Goal: Task Accomplishment & Management: Manage account settings

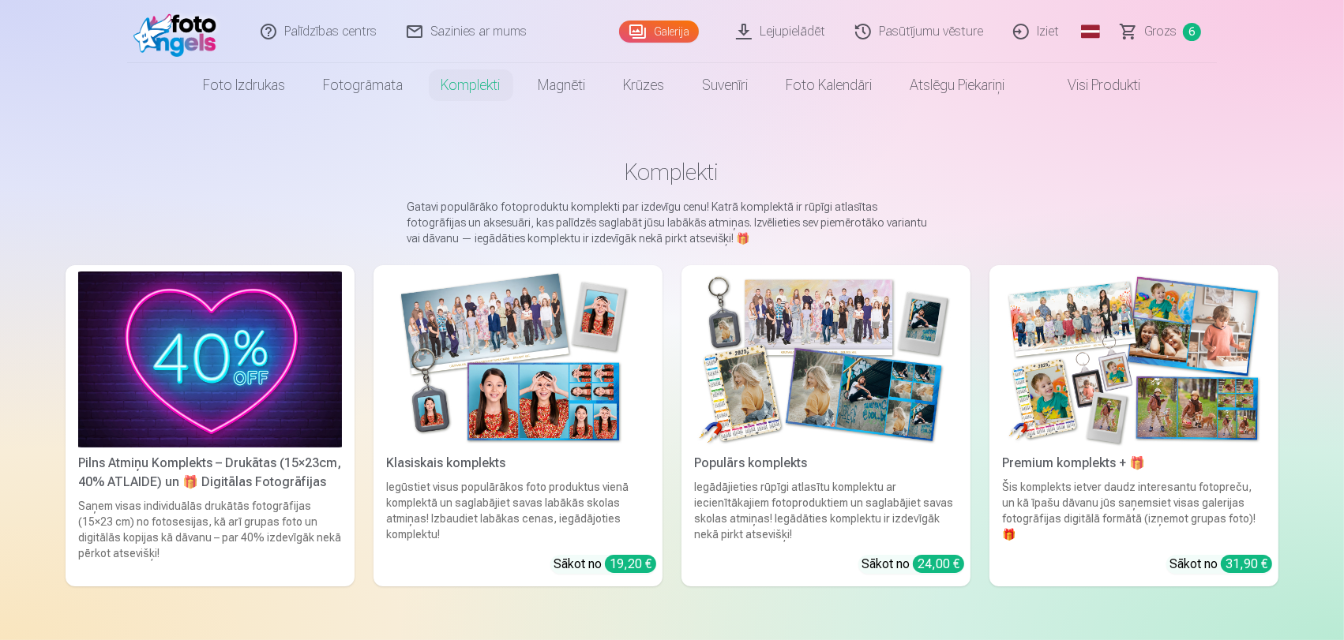
click at [1166, 29] on span "Grozs" at bounding box center [1160, 31] width 32 height 19
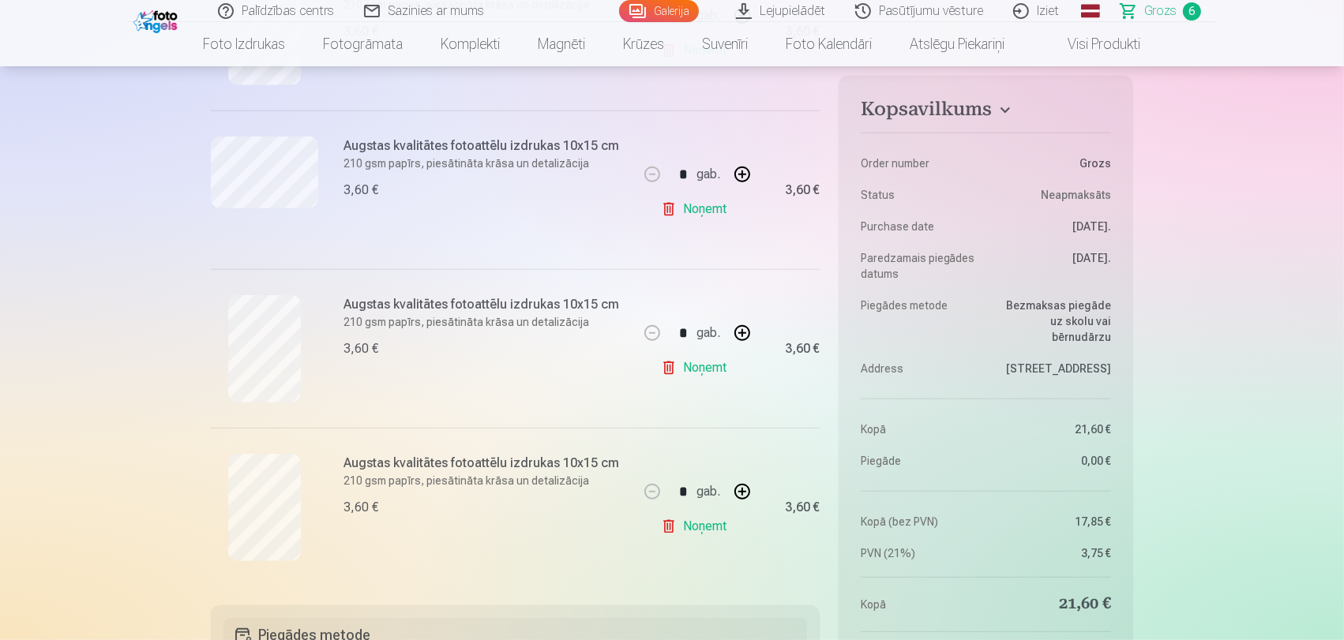
scroll to position [701, 0]
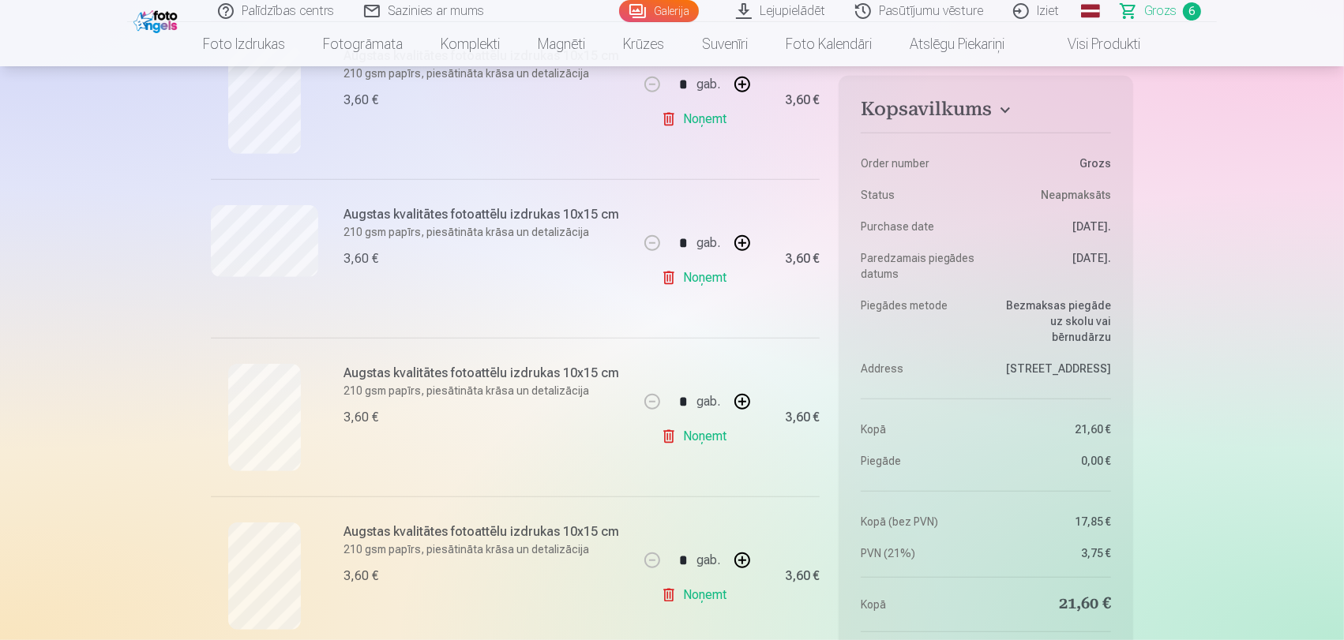
click at [313, 9] on link "Palīdzības centrs" at bounding box center [277, 11] width 146 height 22
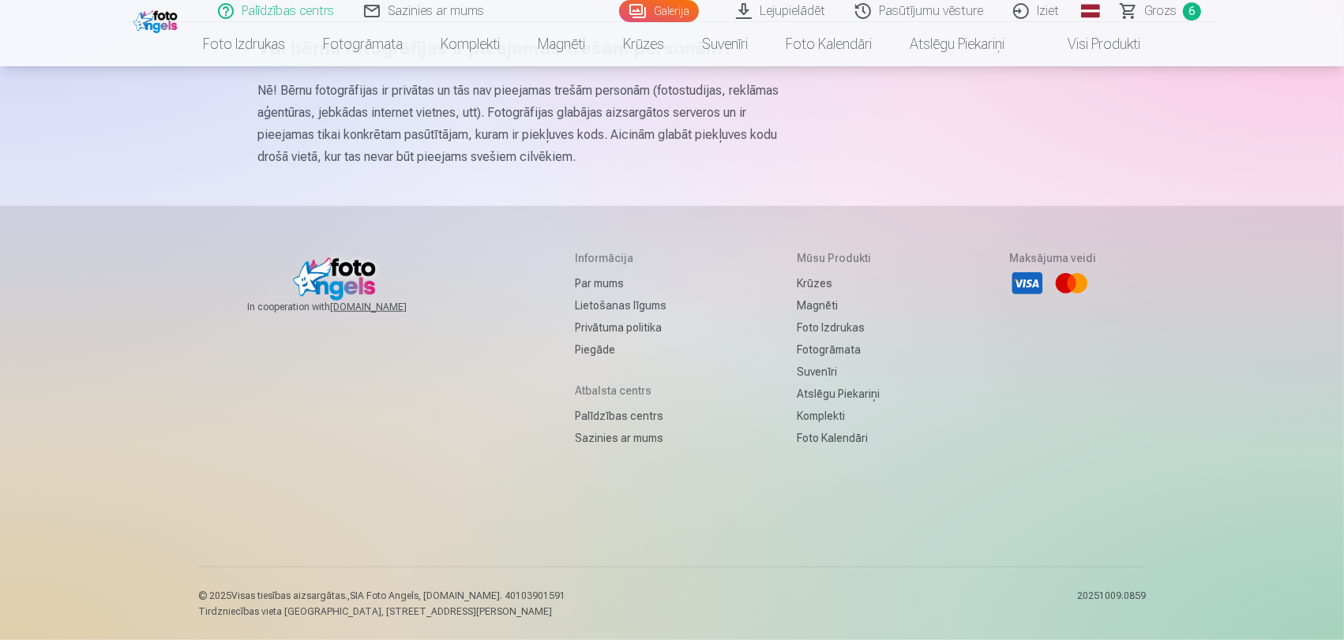
scroll to position [1053, 0]
click at [1031, 12] on link "Iziet" at bounding box center [1037, 11] width 76 height 22
